Goal: Find specific page/section: Find specific page/section

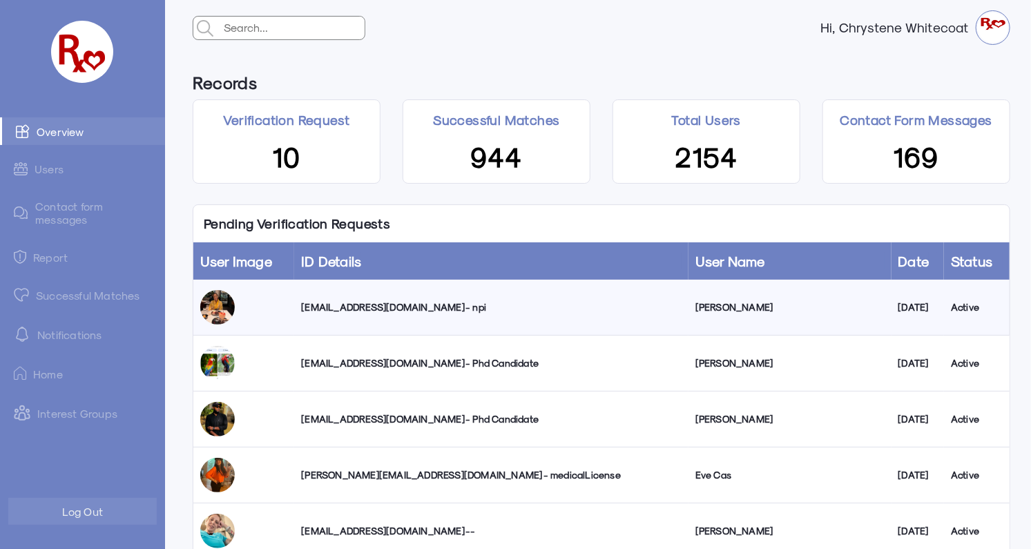
click at [84, 291] on link "Successful Matches" at bounding box center [82, 295] width 165 height 28
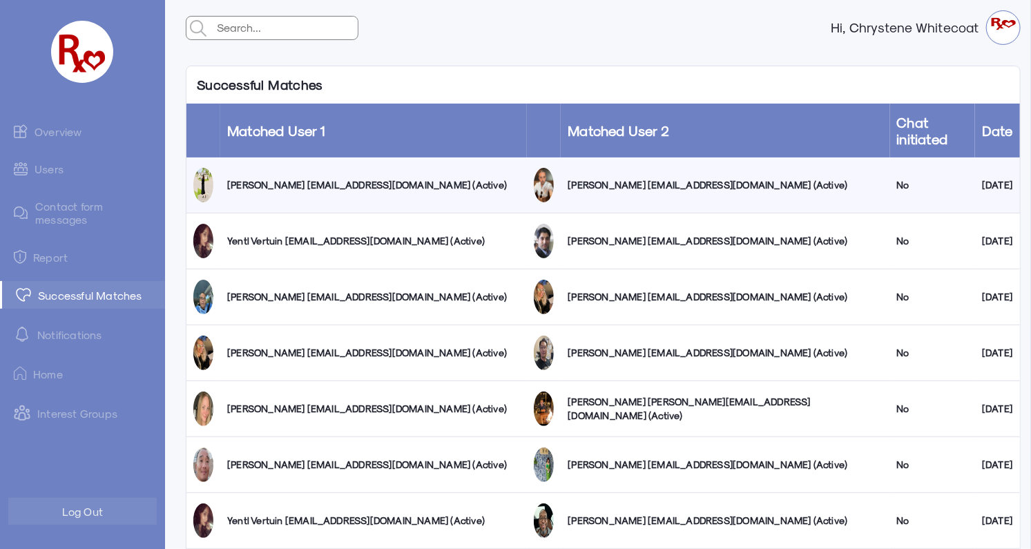
click at [66, 135] on link "Overview" at bounding box center [82, 131] width 165 height 28
